Goal: Transaction & Acquisition: Book appointment/travel/reservation

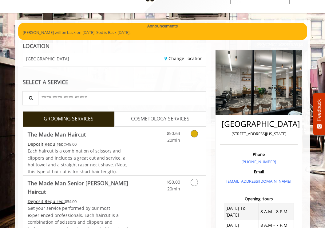
scroll to position [79, 0]
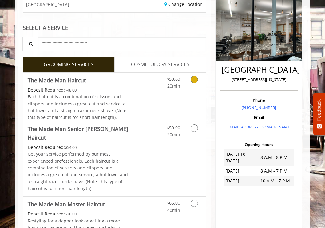
click at [196, 80] on icon "Grooming services" at bounding box center [194, 79] width 7 height 7
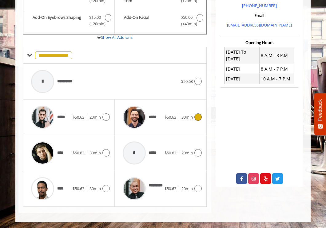
click at [199, 115] on icon at bounding box center [198, 116] width 7 height 7
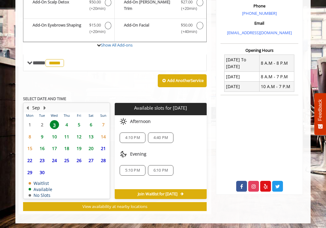
scroll to position [175, 0]
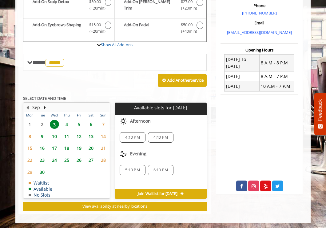
click at [67, 122] on span "4" at bounding box center [66, 124] width 9 height 9
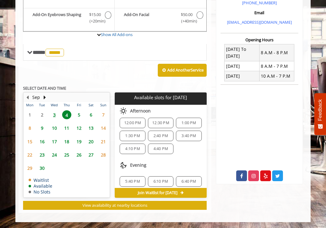
scroll to position [50, 0]
click at [138, 137] on span "1:30 PM" at bounding box center [132, 135] width 14 height 5
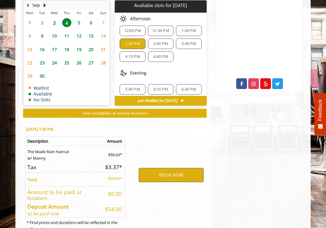
scroll to position [298, 0]
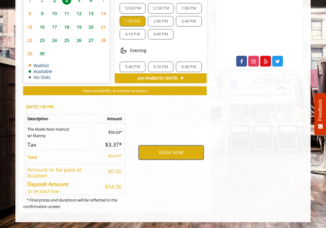
click at [183, 154] on button "BOOK NOW" at bounding box center [171, 152] width 65 height 14
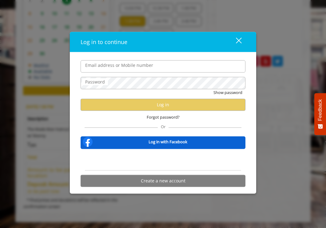
type input "**********"
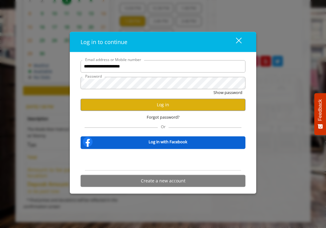
scroll to position [0, 0]
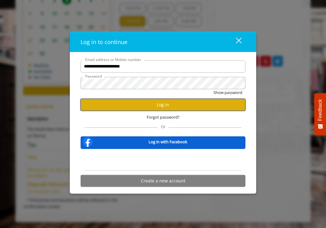
click at [169, 106] on button "Log in" at bounding box center [163, 105] width 165 height 12
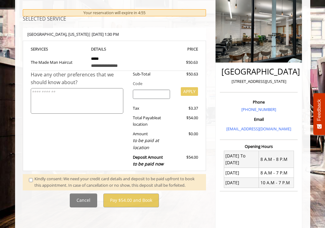
scroll to position [92, 0]
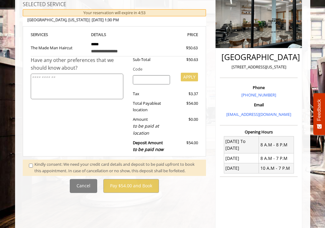
click at [49, 167] on div "Kindly consent: We need your credit card details and deposit to be paid upfront…" at bounding box center [117, 167] width 166 height 13
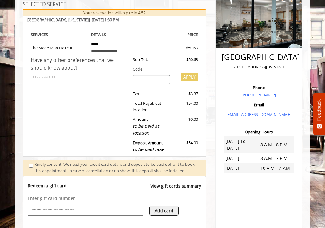
scroll to position [215, 0]
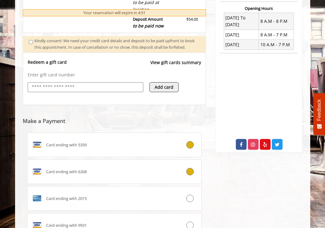
click at [127, 176] on div "Card ending with 6268" at bounding box center [99, 172] width 145 height 10
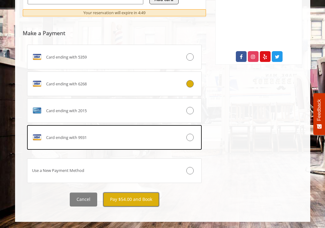
click at [149, 202] on button "Pay $54.00 and Book" at bounding box center [131, 199] width 56 height 14
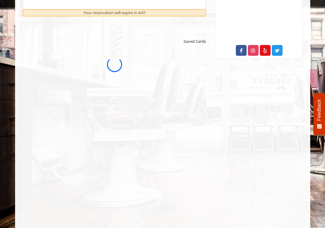
scroll to position [0, 0]
